Goal: Information Seeking & Learning: Find specific fact

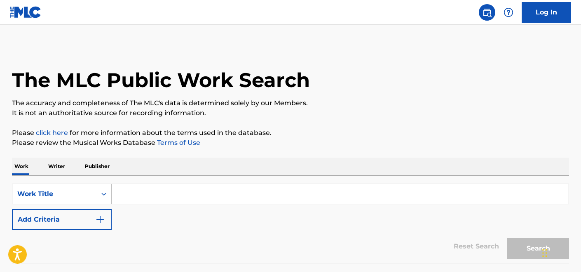
click at [250, 194] on input "Search Form" at bounding box center [340, 194] width 457 height 20
paste input "Bravo"
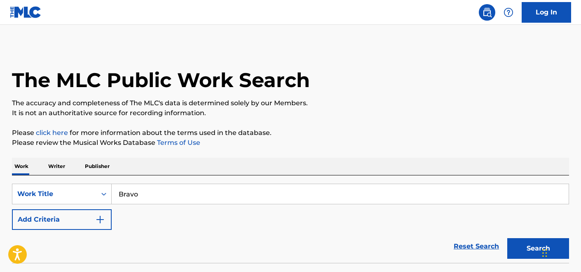
type input "Bravo"
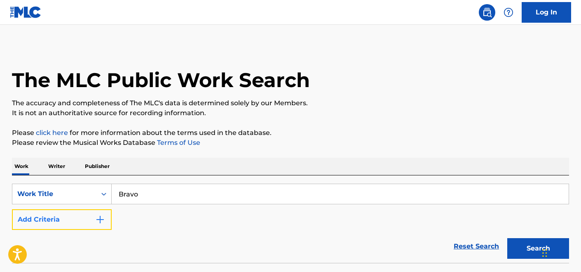
click at [91, 222] on button "Add Criteria" at bounding box center [62, 219] width 100 height 21
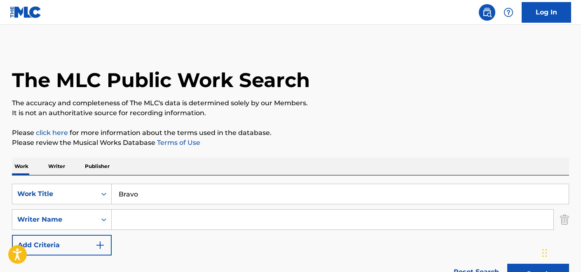
click at [142, 222] on input "Search Form" at bounding box center [333, 219] width 442 height 20
type input "[PERSON_NAME]"
click at [508, 263] on button "Search" at bounding box center [539, 273] width 62 height 21
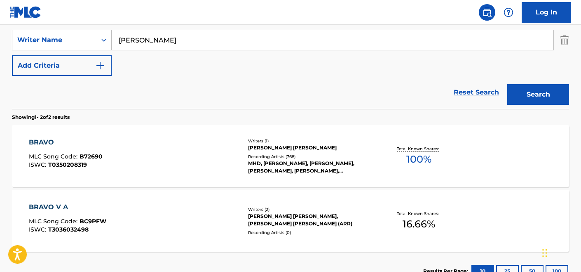
scroll to position [185, 0]
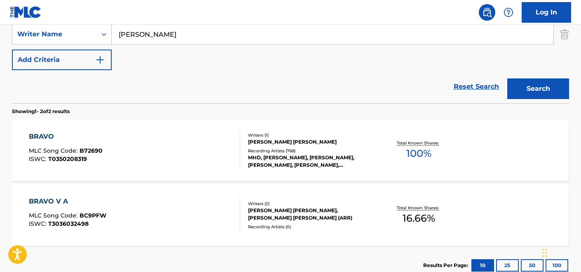
click at [213, 158] on div "BRAVO MLC Song Code : B72690 ISWC : T0350208319" at bounding box center [135, 150] width 212 height 37
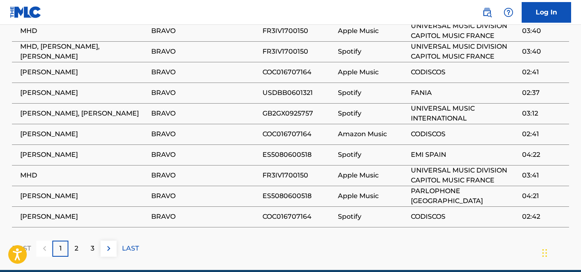
scroll to position [638, 0]
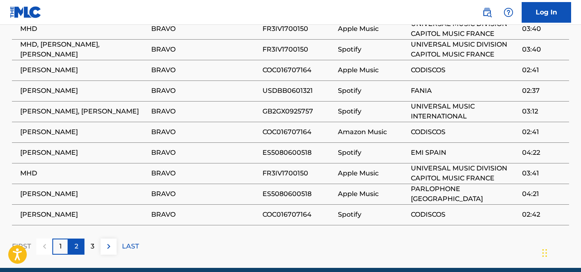
click at [73, 238] on div "2" at bounding box center [76, 246] width 16 height 16
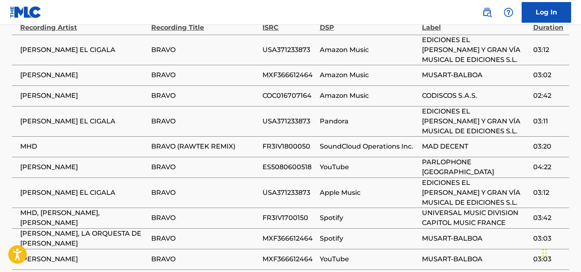
scroll to position [625, 0]
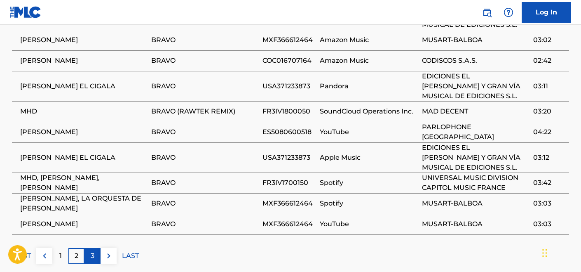
click at [93, 251] on p "3" at bounding box center [93, 256] width 4 height 10
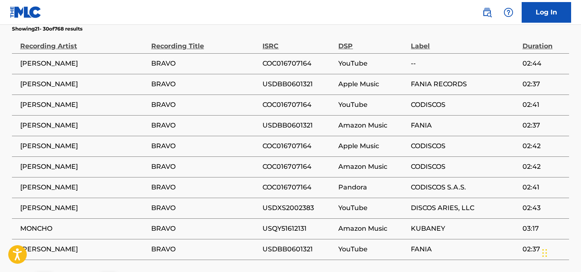
scroll to position [622, 0]
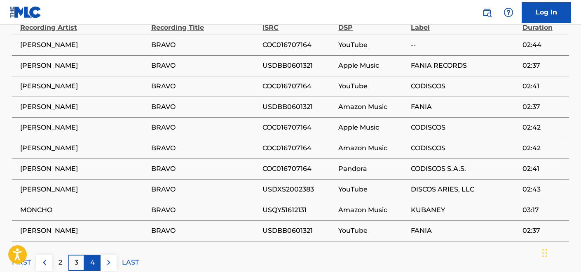
click at [95, 254] on div "4" at bounding box center [93, 262] width 16 height 16
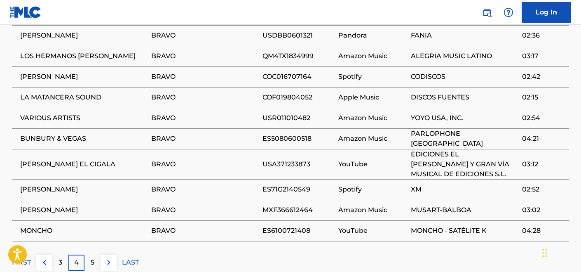
scroll to position [633, 0]
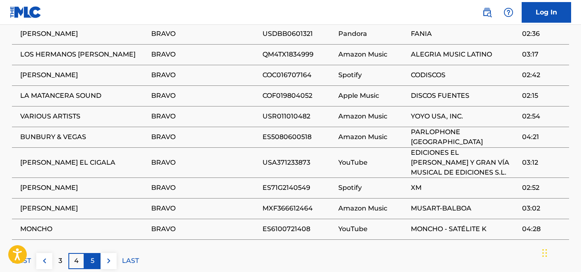
click at [90, 253] on div "5" at bounding box center [93, 261] width 16 height 16
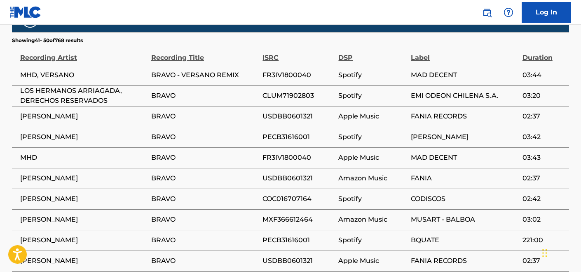
scroll to position [609, 0]
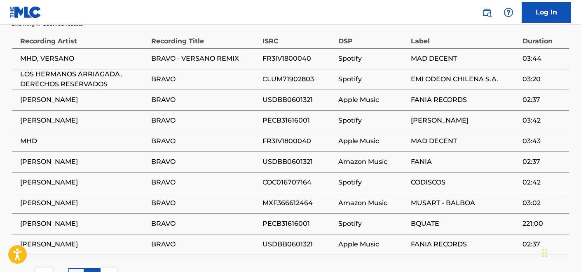
click at [94, 271] on p "6" at bounding box center [93, 276] width 4 height 10
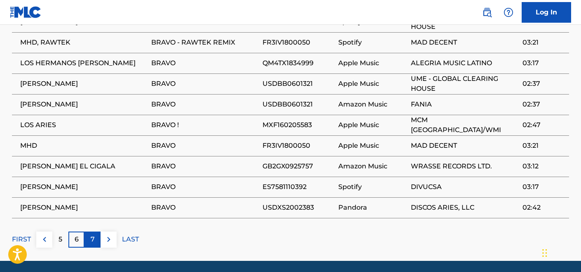
click at [93, 234] on p "7" at bounding box center [93, 239] width 4 height 10
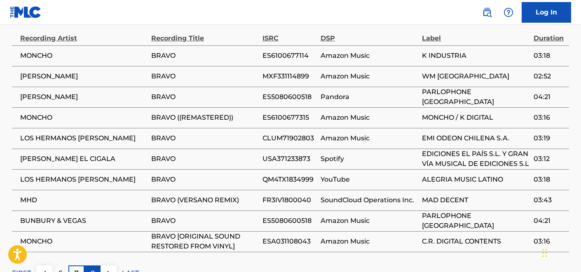
click at [89, 265] on div "8" at bounding box center [93, 273] width 16 height 16
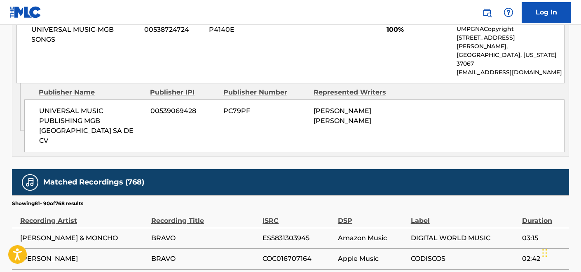
scroll to position [595, 0]
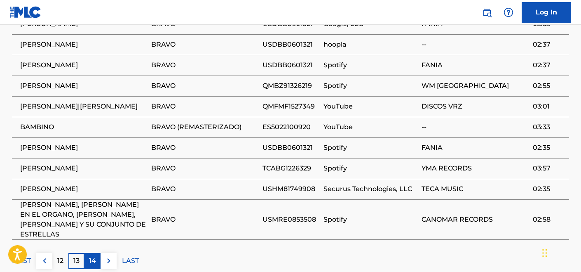
click at [89, 256] on p "14" at bounding box center [92, 261] width 7 height 10
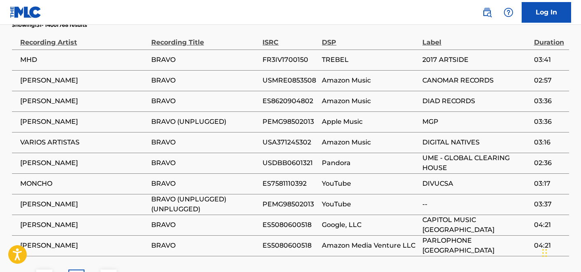
scroll to position [608, 0]
click at [92, 271] on p "15" at bounding box center [92, 277] width 6 height 10
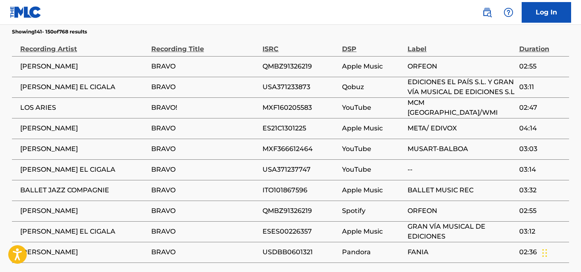
scroll to position [610, 0]
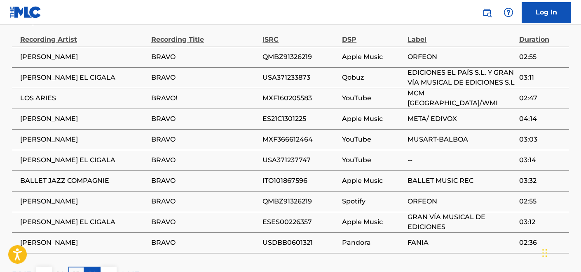
click at [92, 269] on p "16" at bounding box center [92, 274] width 7 height 10
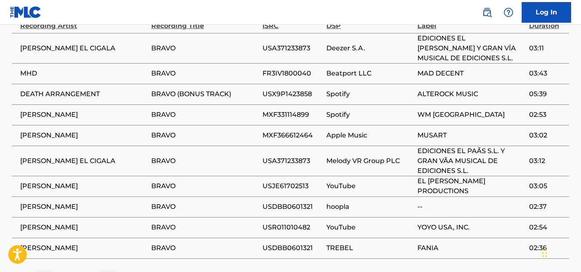
scroll to position [628, 0]
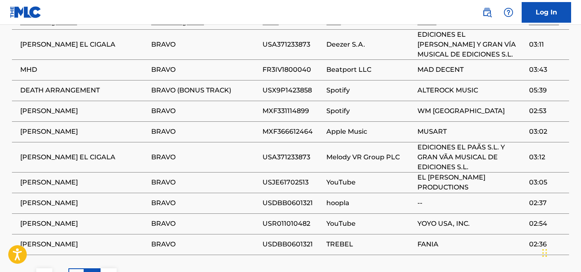
click at [91, 271] on p "17" at bounding box center [92, 276] width 7 height 10
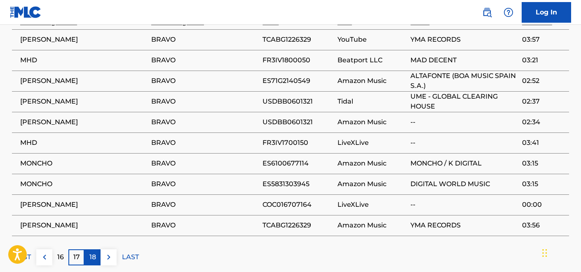
click at [89, 249] on div "18" at bounding box center [93, 257] width 16 height 16
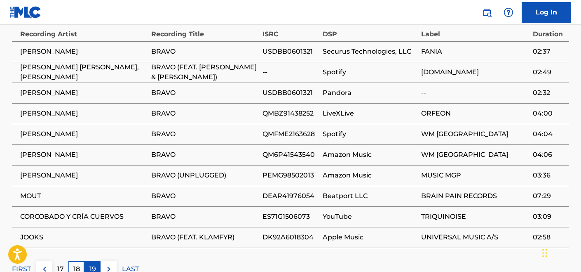
click at [92, 261] on div "19" at bounding box center [93, 269] width 16 height 16
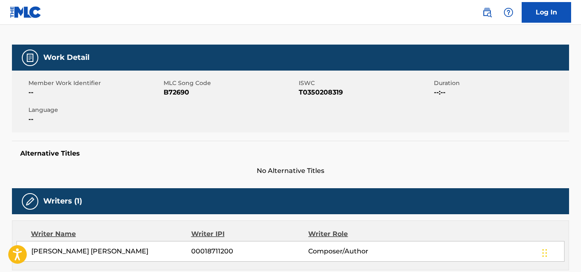
scroll to position [0, 0]
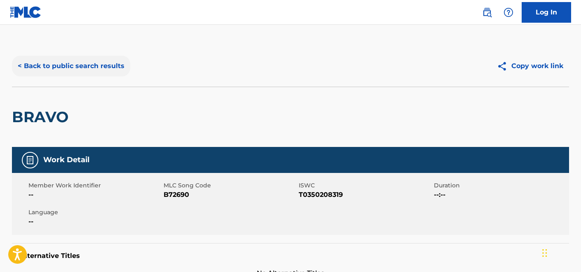
click at [55, 59] on button "< Back to public search results" at bounding box center [71, 66] width 118 height 21
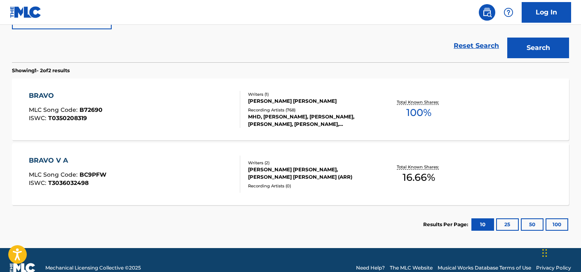
scroll to position [220, 0]
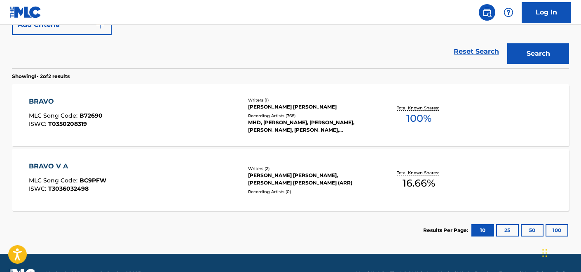
click at [191, 108] on div "BRAVO MLC Song Code : B72690 ISWC : T0350208319" at bounding box center [135, 114] width 212 height 37
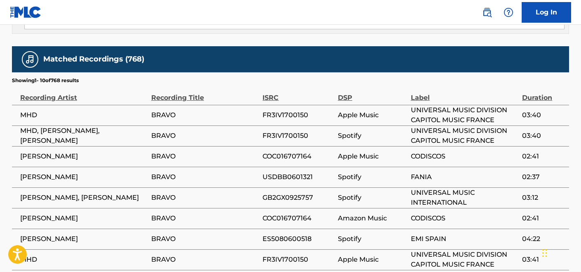
scroll to position [571, 0]
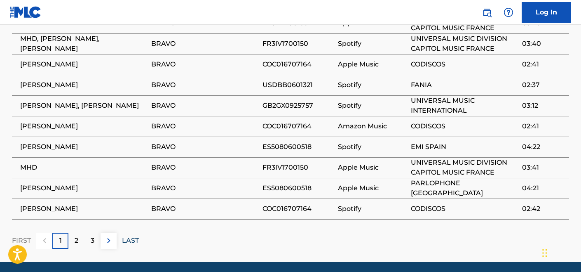
click at [127, 235] on p "LAST" at bounding box center [130, 240] width 17 height 10
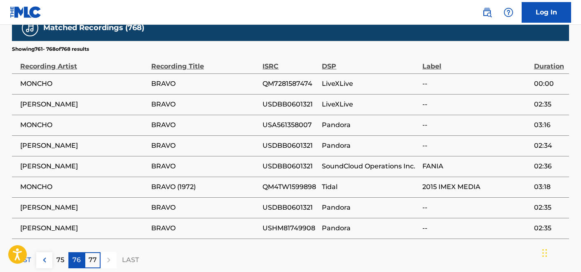
click at [80, 255] on p "76" at bounding box center [77, 260] width 8 height 10
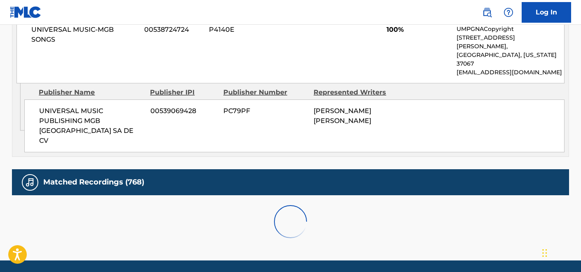
scroll to position [583, 0]
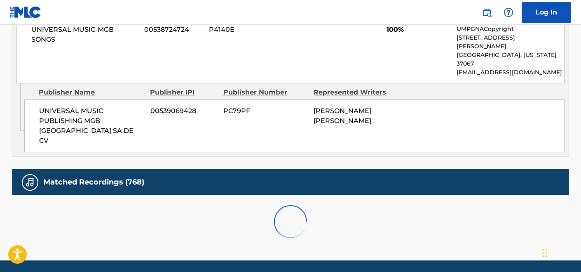
scroll to position [599, 0]
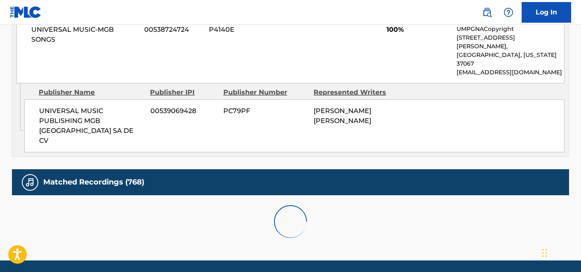
scroll to position [592, 0]
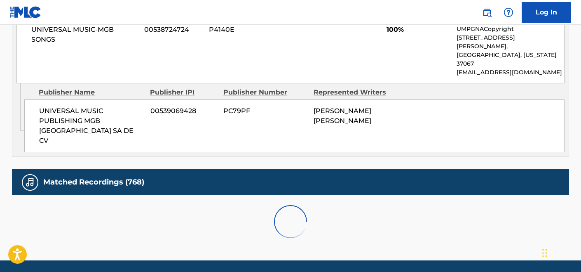
scroll to position [614, 0]
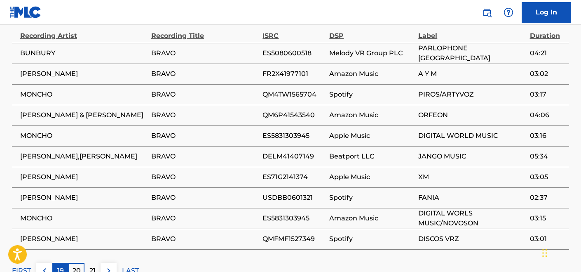
click at [59, 266] on p "19" at bounding box center [60, 271] width 7 height 10
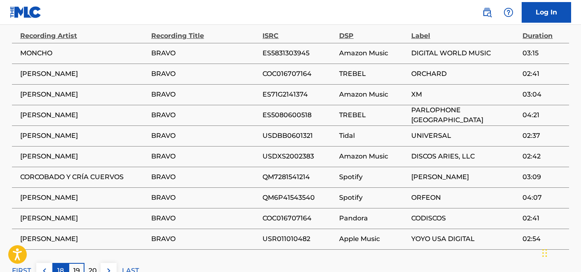
click at [62, 266] on p "18" at bounding box center [60, 271] width 7 height 10
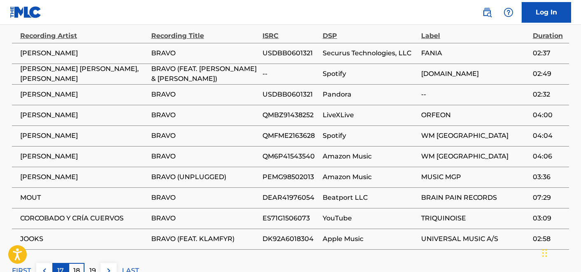
click at [59, 266] on p "17" at bounding box center [60, 271] width 7 height 10
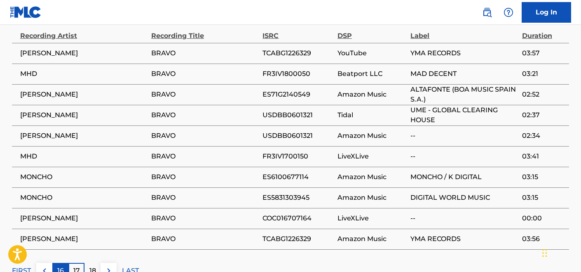
click at [61, 266] on p "16" at bounding box center [60, 271] width 7 height 10
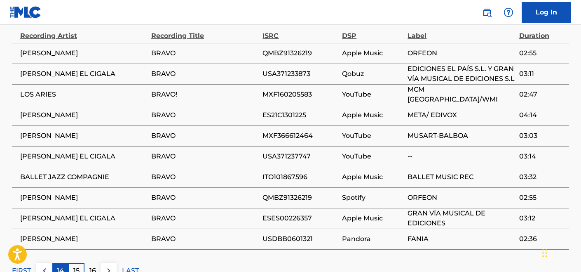
click at [61, 266] on p "14" at bounding box center [60, 271] width 7 height 10
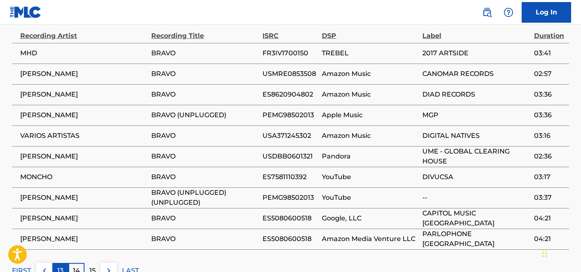
click at [61, 266] on p "13" at bounding box center [60, 271] width 6 height 10
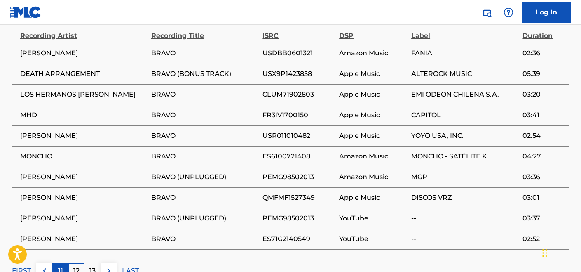
click at [60, 266] on p "11" at bounding box center [60, 271] width 5 height 10
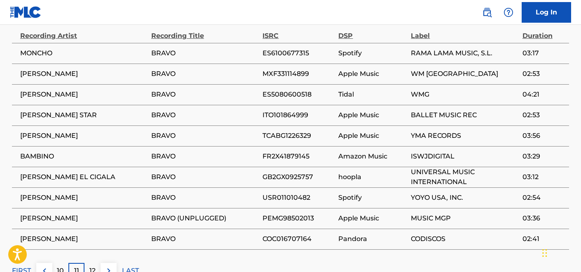
click at [60, 266] on p "10" at bounding box center [60, 271] width 7 height 10
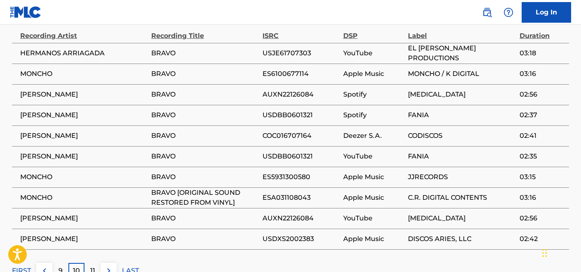
click at [60, 266] on p "9" at bounding box center [61, 271] width 4 height 10
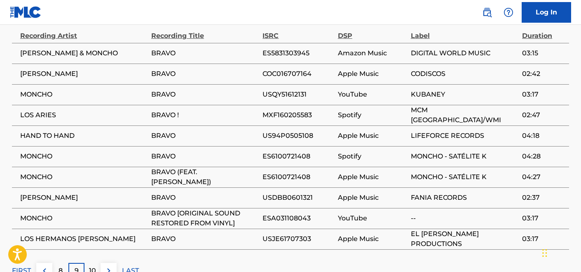
click at [60, 266] on p "8" at bounding box center [61, 271] width 4 height 10
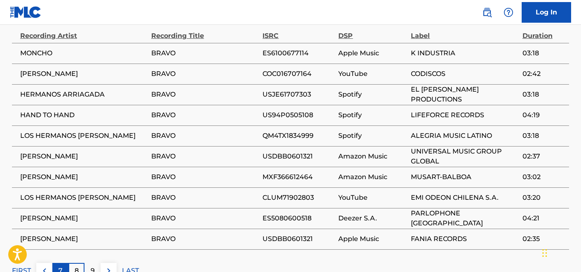
click at [60, 266] on p "7" at bounding box center [61, 271] width 4 height 10
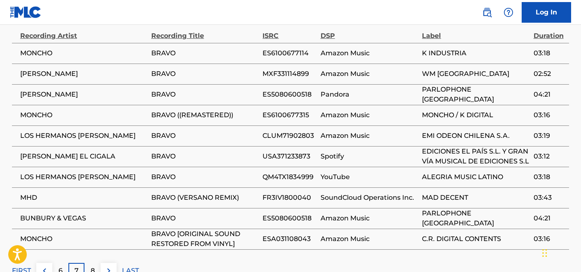
click at [60, 266] on p "6" at bounding box center [61, 271] width 4 height 10
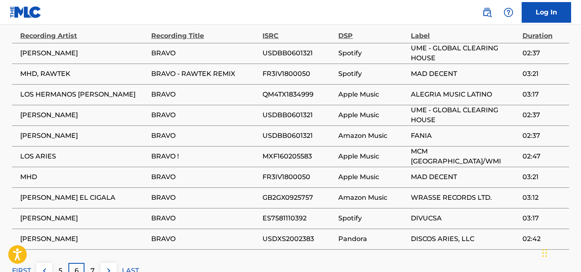
click at [60, 266] on p "5" at bounding box center [61, 271] width 4 height 10
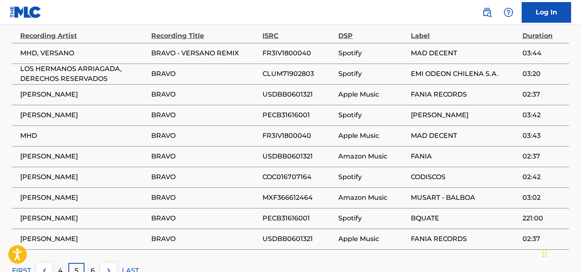
scroll to position [0, 0]
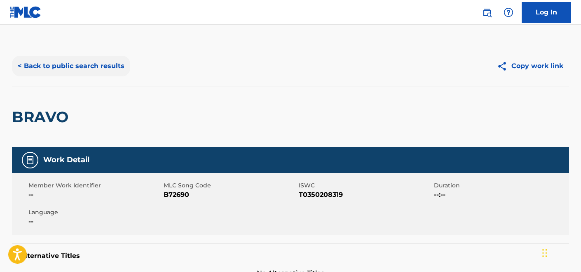
click at [72, 72] on button "< Back to public search results" at bounding box center [71, 66] width 118 height 21
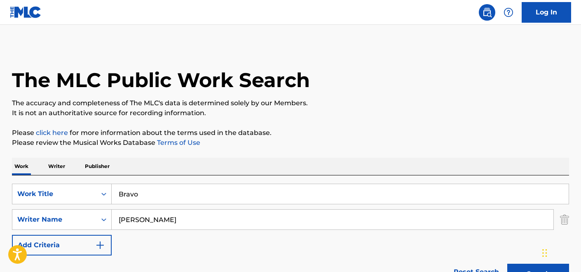
click at [143, 195] on input "Bravo" at bounding box center [340, 194] width 457 height 20
type input "tormento"
click at [137, 220] on input "[PERSON_NAME]" at bounding box center [333, 219] width 442 height 20
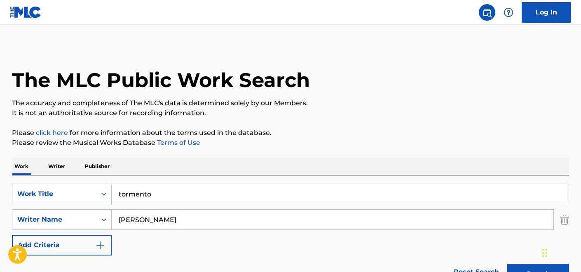
click at [137, 220] on input "[PERSON_NAME]" at bounding box center [333, 219] width 442 height 20
click at [508, 263] on button "Search" at bounding box center [539, 273] width 62 height 21
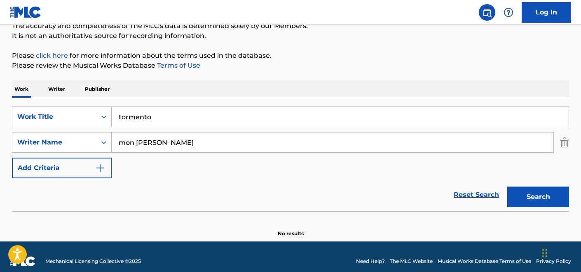
scroll to position [86, 0]
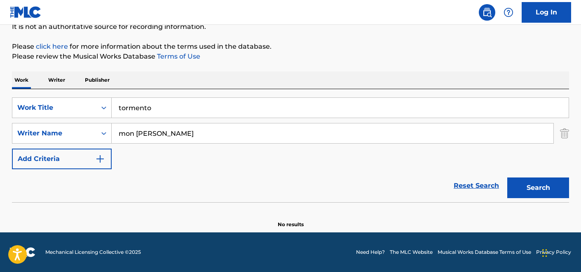
click at [203, 134] on input "mon [PERSON_NAME]" at bounding box center [333, 133] width 442 height 20
type input "[PERSON_NAME]"
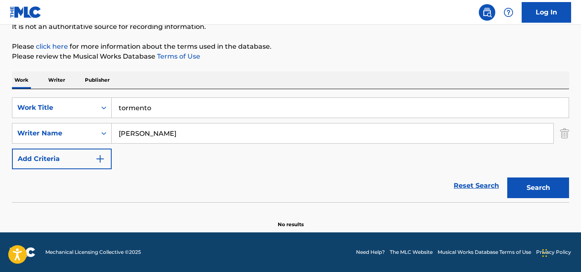
click at [508, 177] on button "Search" at bounding box center [539, 187] width 62 height 21
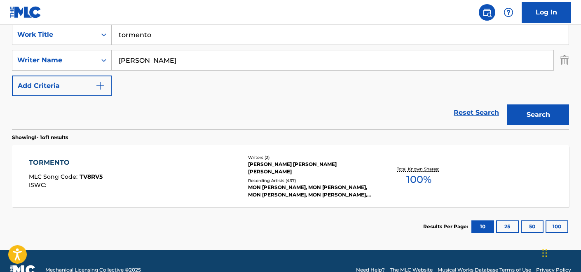
scroll to position [176, 0]
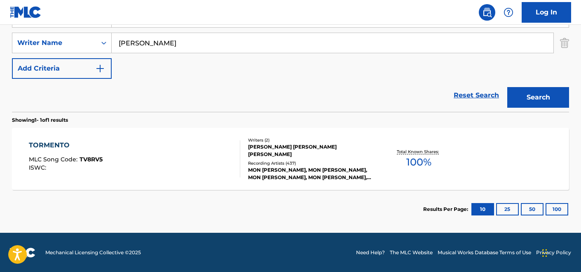
click at [168, 143] on div "TORMENTO MLC Song Code : TV8RV5 ISWC :" at bounding box center [135, 158] width 212 height 37
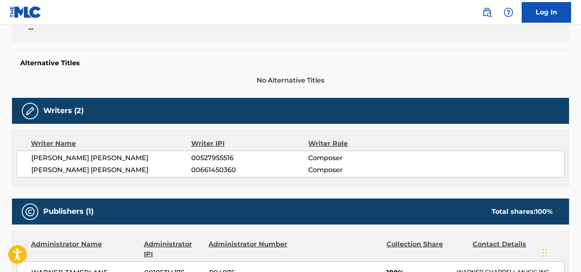
scroll to position [203, 0]
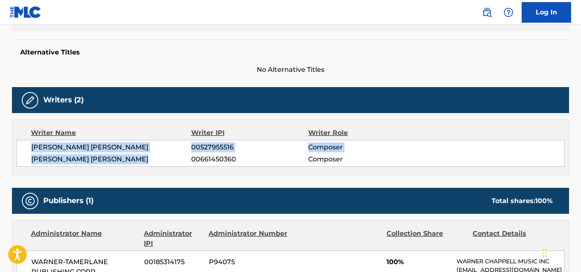
drag, startPoint x: 146, startPoint y: 160, endPoint x: 23, endPoint y: 145, distance: 123.8
click at [23, 145] on div "[PERSON_NAME] [PERSON_NAME] 00527955516 Composer [PERSON_NAME] [PERSON_NAME] 00…" at bounding box center [290, 153] width 548 height 27
copy div "[PERSON_NAME] [PERSON_NAME] 00527955516 Composer [PERSON_NAME] [PERSON_NAME]"
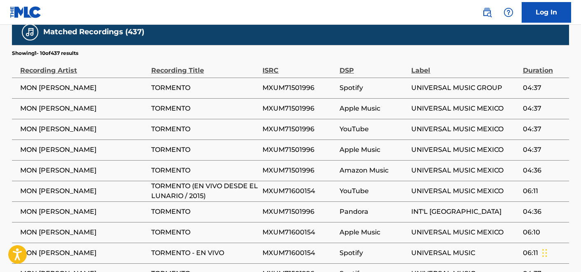
scroll to position [551, 0]
